Goal: Navigation & Orientation: Find specific page/section

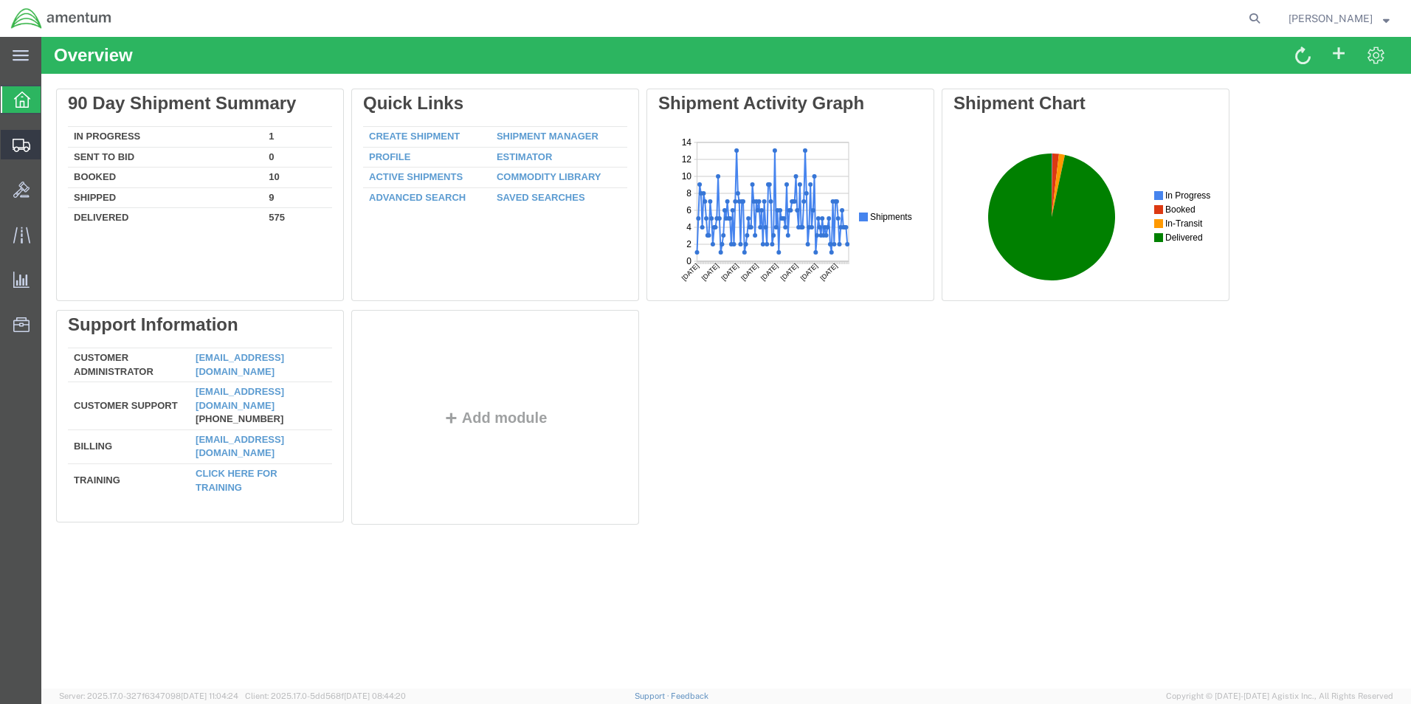
click at [0, 0] on span "Shipment Manager" at bounding box center [0, 0] width 0 height 0
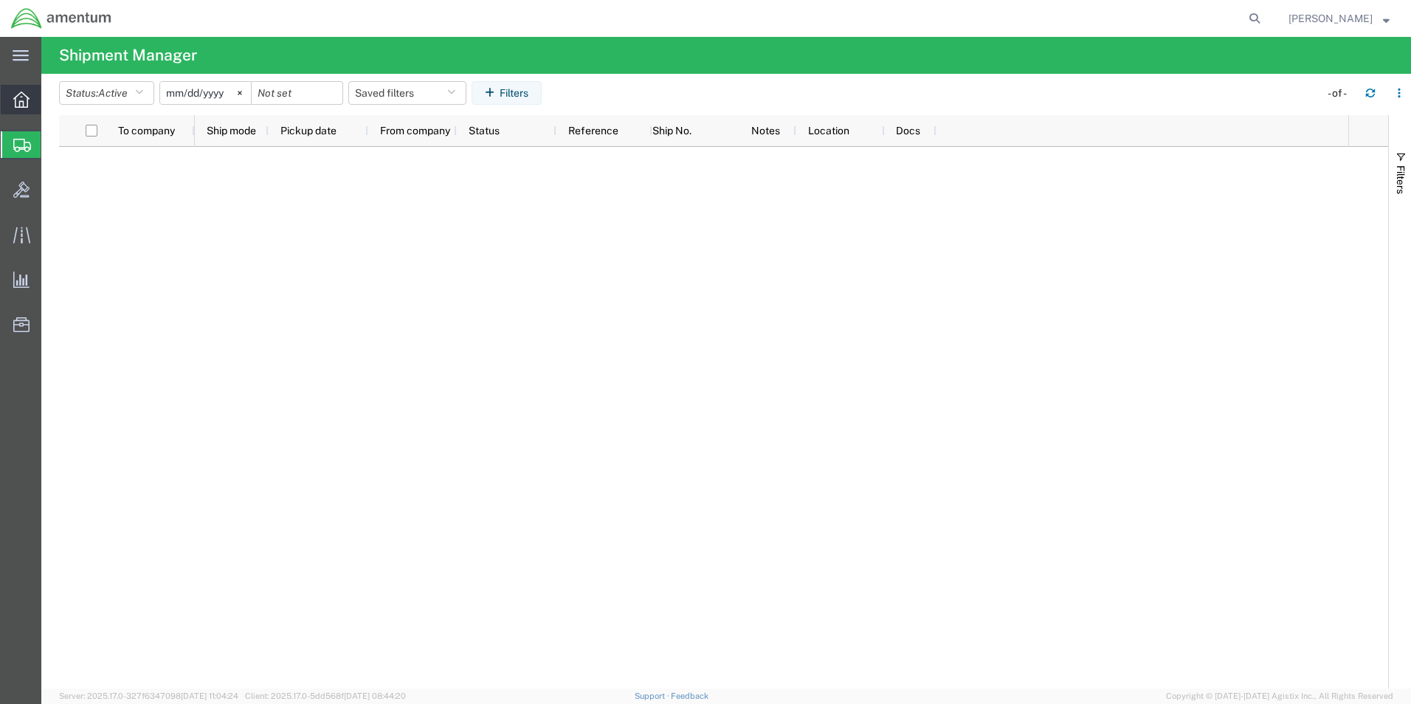
click at [16, 102] on icon at bounding box center [21, 100] width 16 height 16
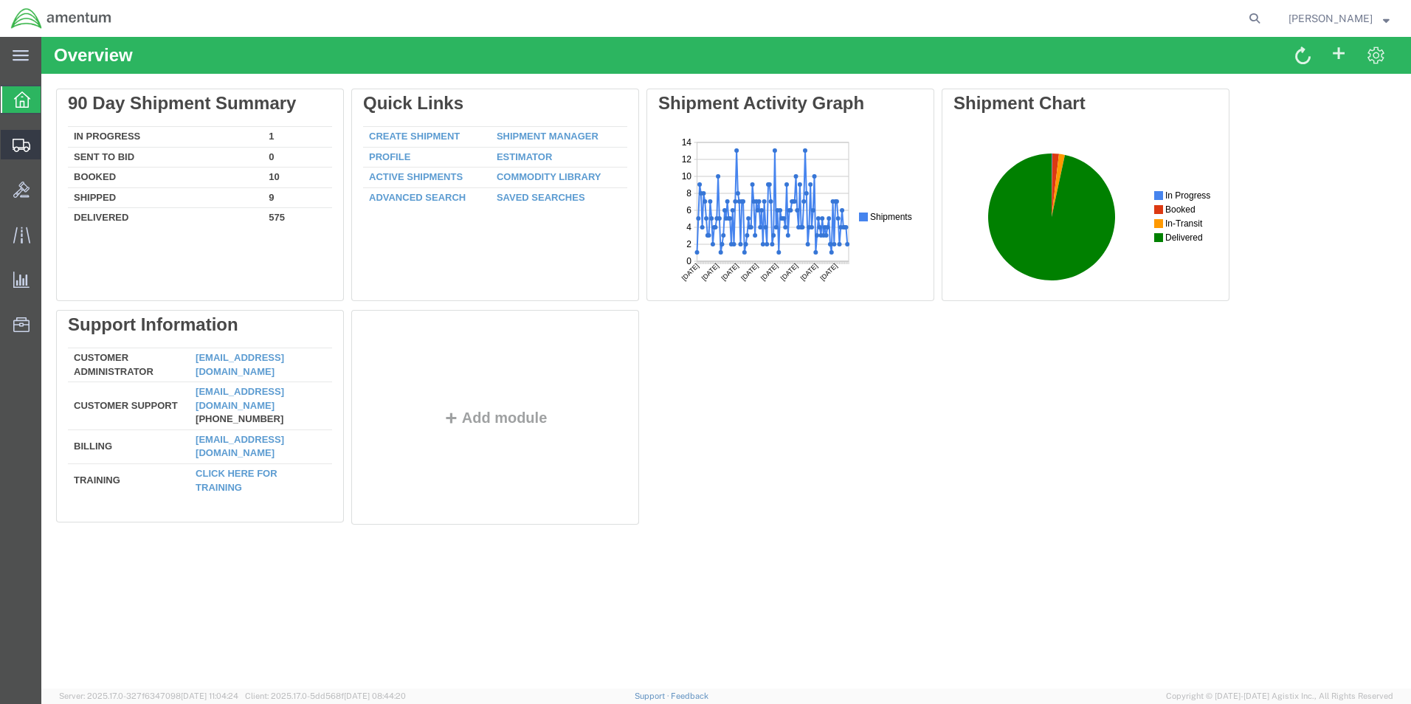
click at [0, 0] on span "Shipment Manager" at bounding box center [0, 0] width 0 height 0
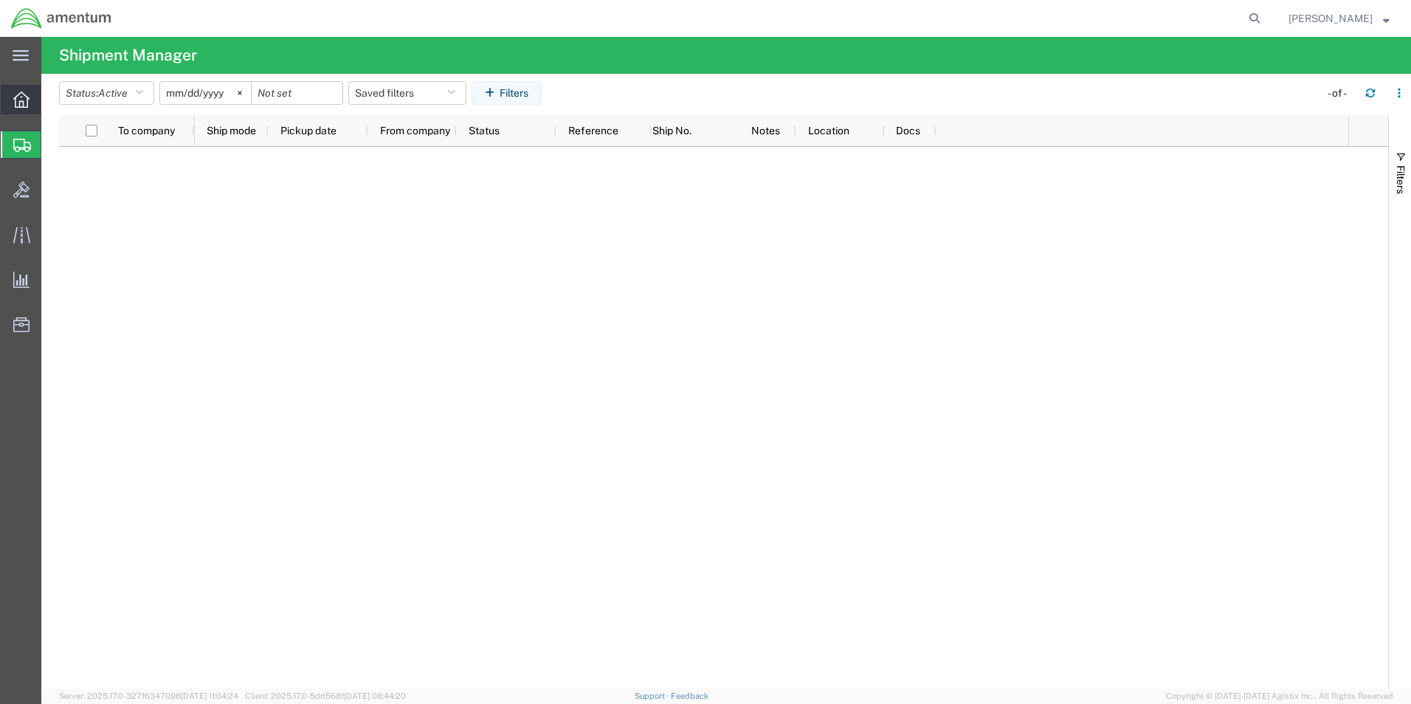
click at [15, 103] on icon at bounding box center [21, 100] width 16 height 16
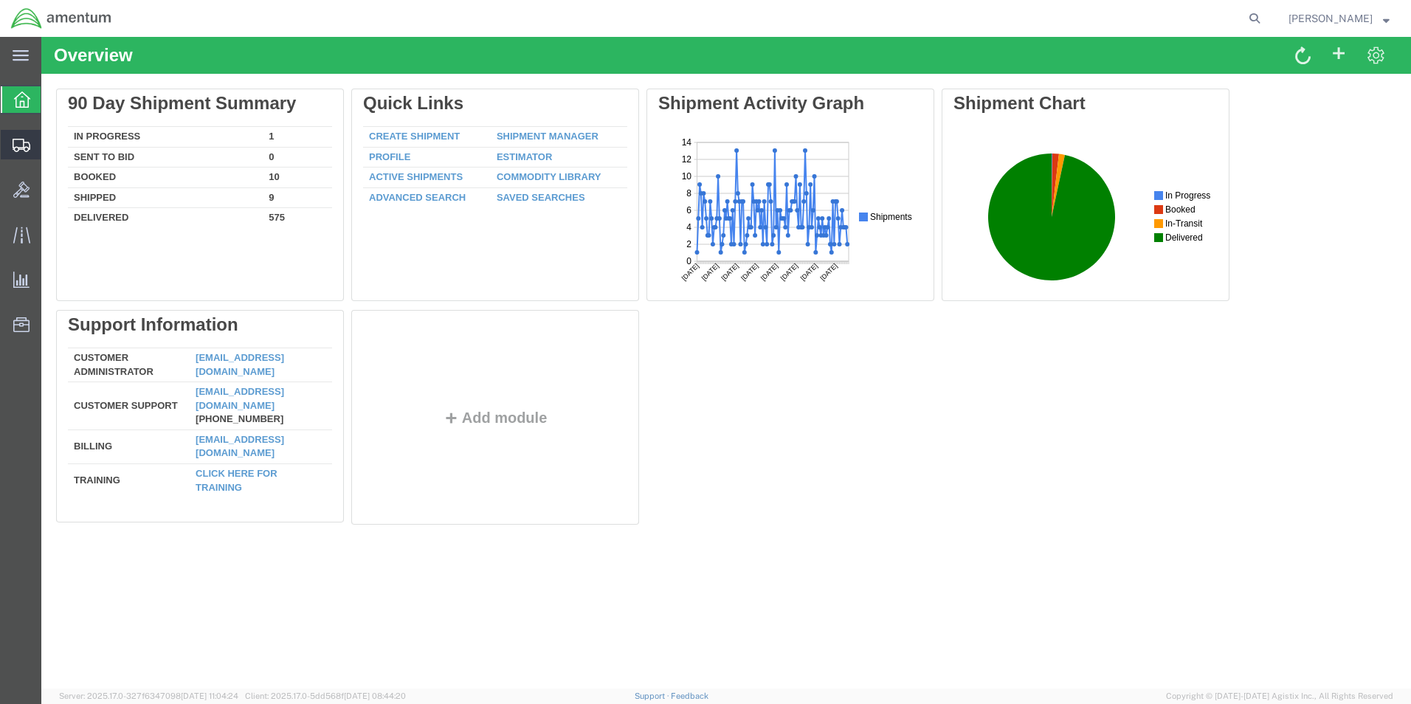
click at [0, 0] on span "Shipment Manager" at bounding box center [0, 0] width 0 height 0
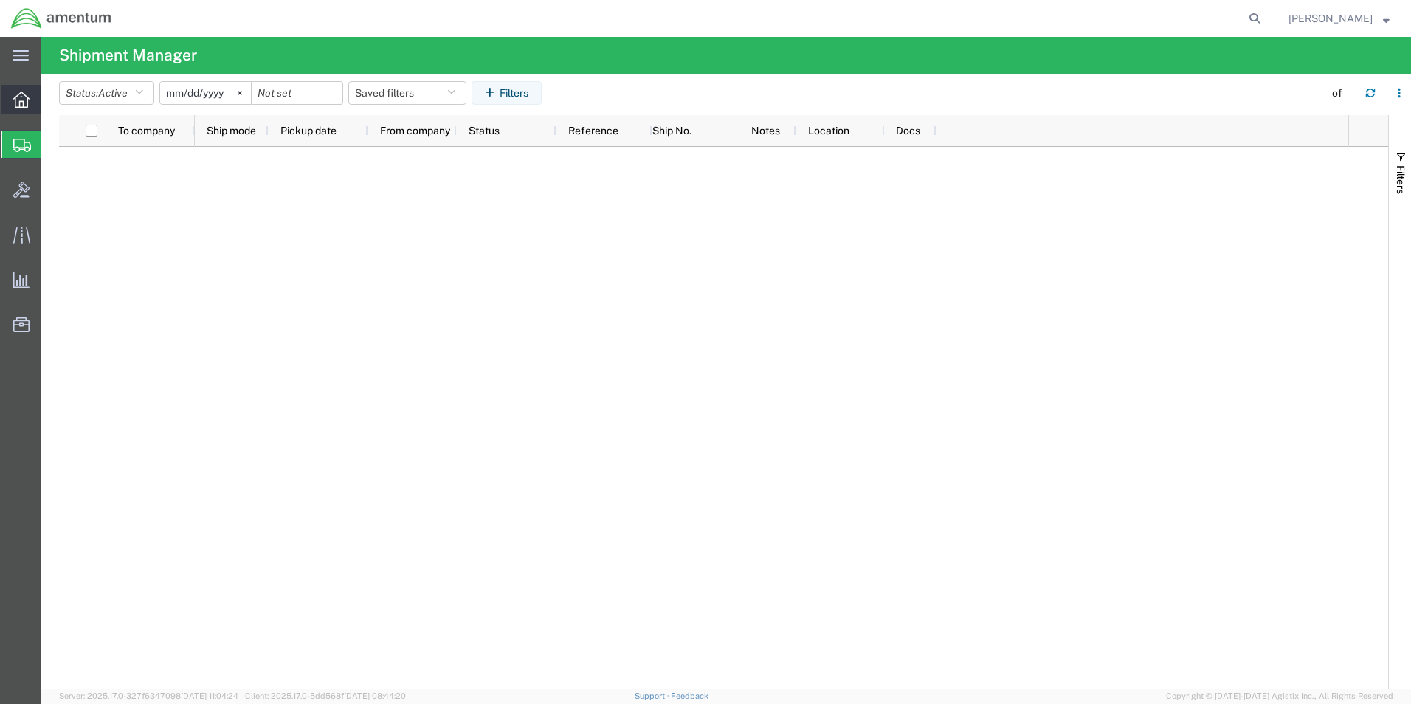
click at [27, 101] on icon at bounding box center [21, 100] width 16 height 16
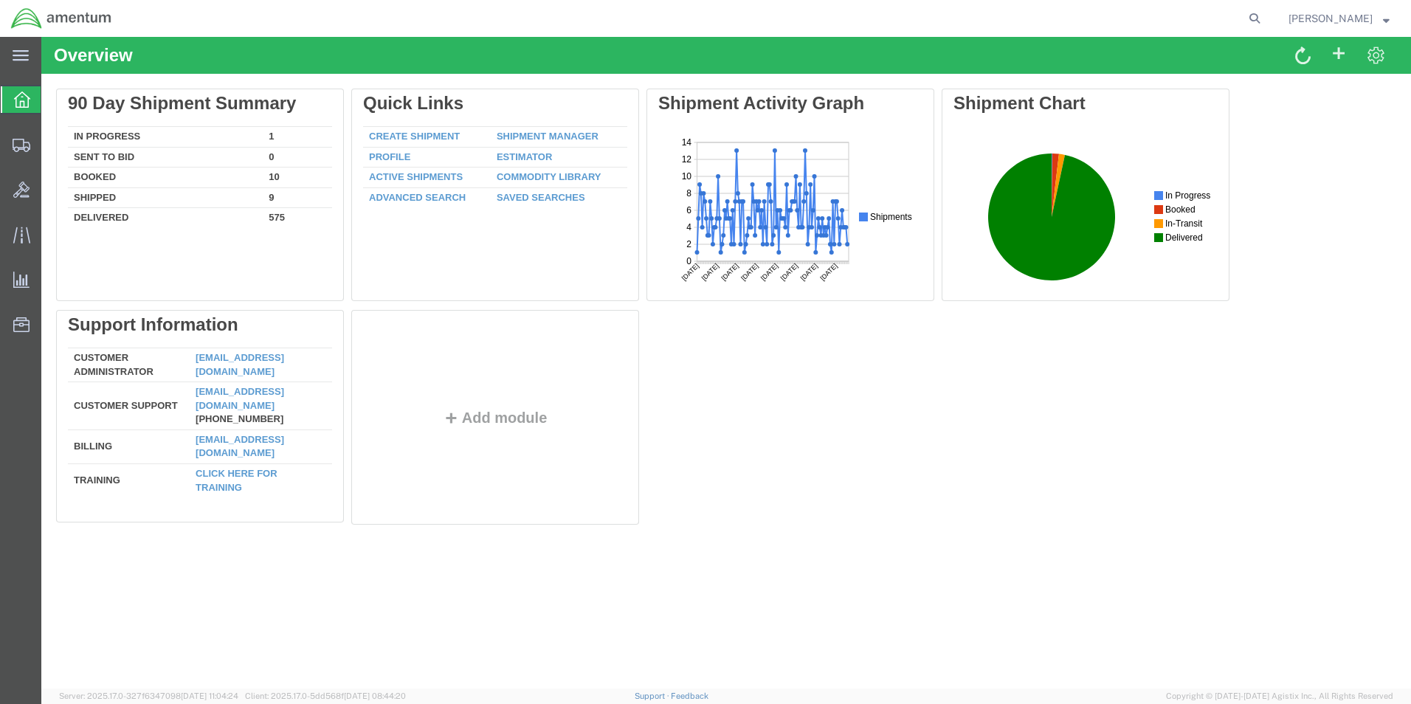
click at [863, 25] on agx-global-search at bounding box center [1031, 18] width 472 height 37
click at [0, 0] on span "Shipment Manager" at bounding box center [0, 0] width 0 height 0
